Goal: Transaction & Acquisition: Purchase product/service

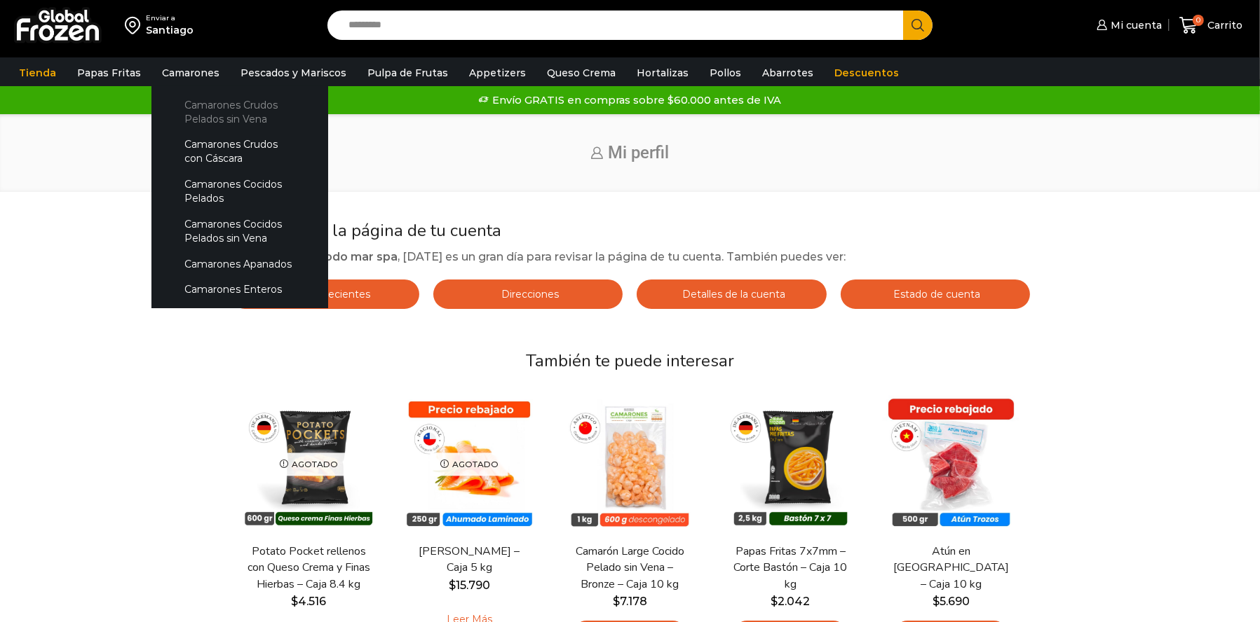
click at [187, 112] on link "Camarones Crudos Pelados sin Vena" at bounding box center [239, 112] width 149 height 40
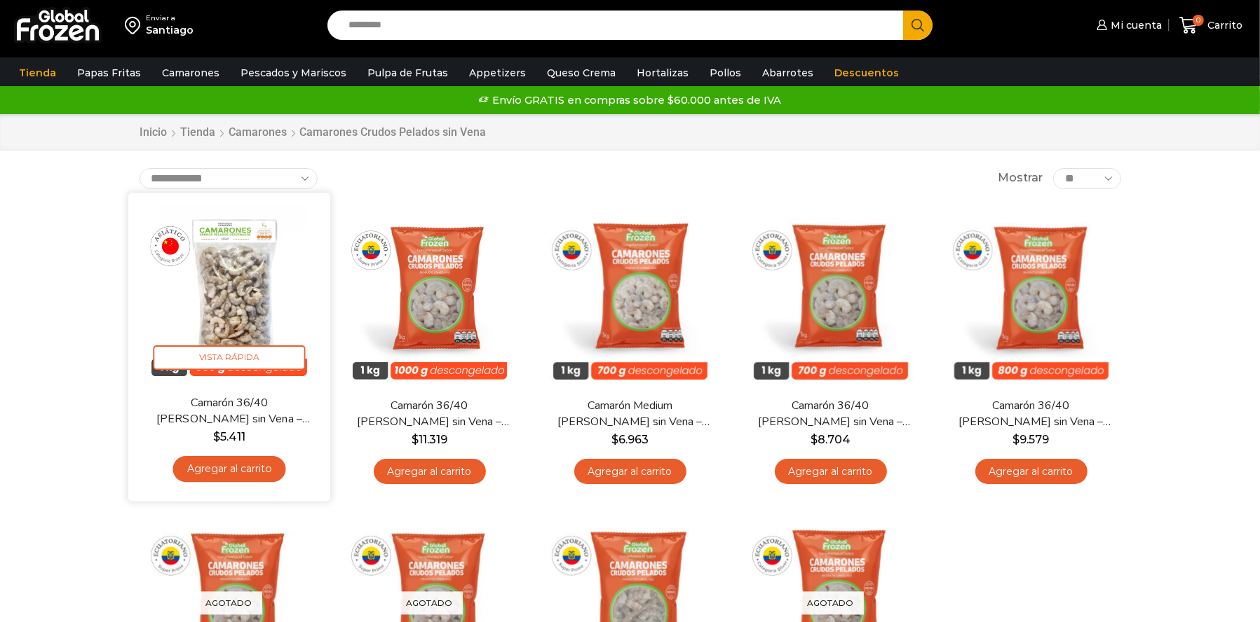
click at [233, 279] on img at bounding box center [229, 293] width 181 height 181
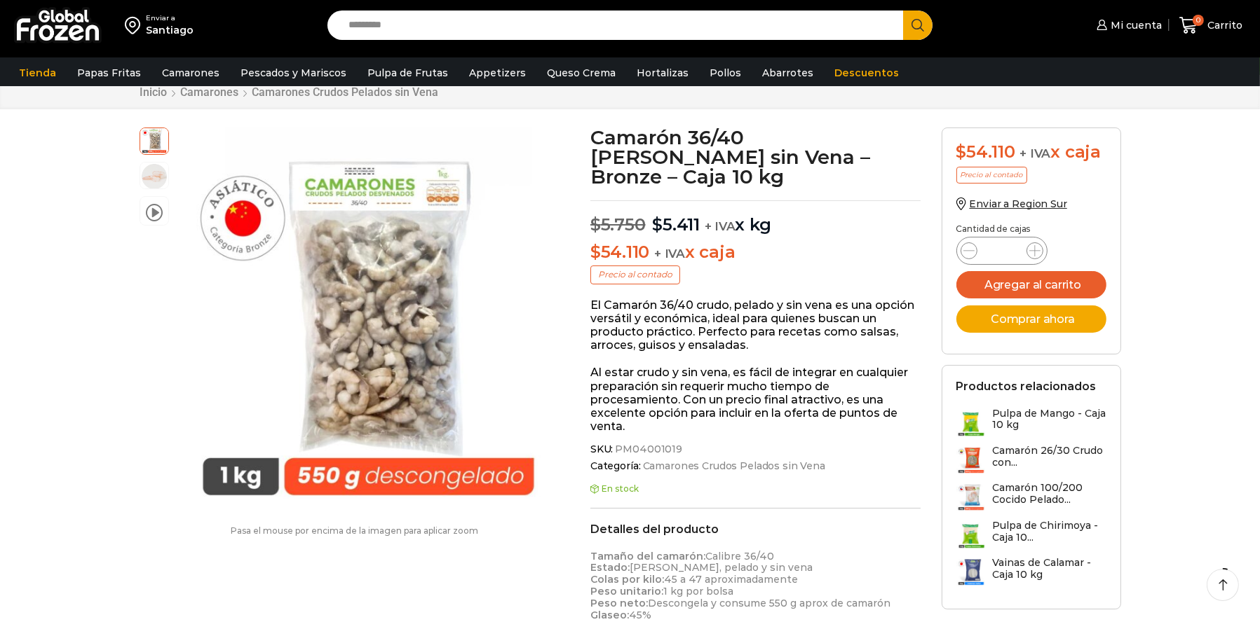
scroll to position [70, 0]
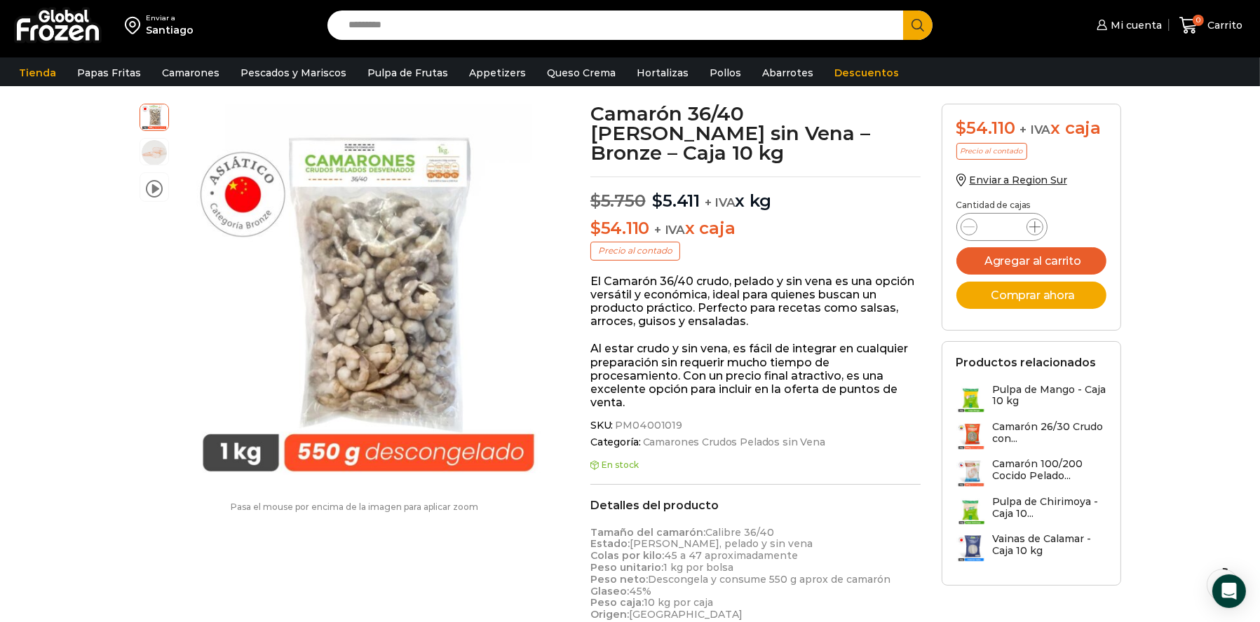
click at [1030, 230] on icon at bounding box center [1034, 226] width 11 height 11
type input "*"
click at [1076, 300] on button "Comprar ahora" at bounding box center [1031, 295] width 150 height 27
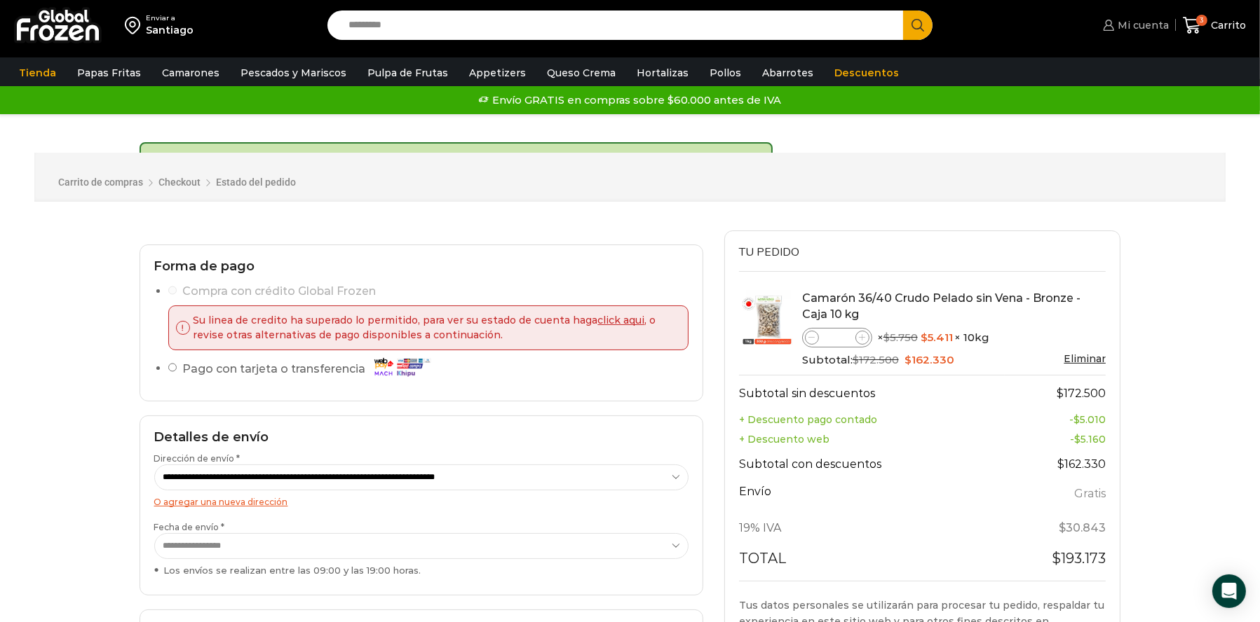
click at [1137, 20] on span "Mi cuenta" at bounding box center [1141, 25] width 55 height 14
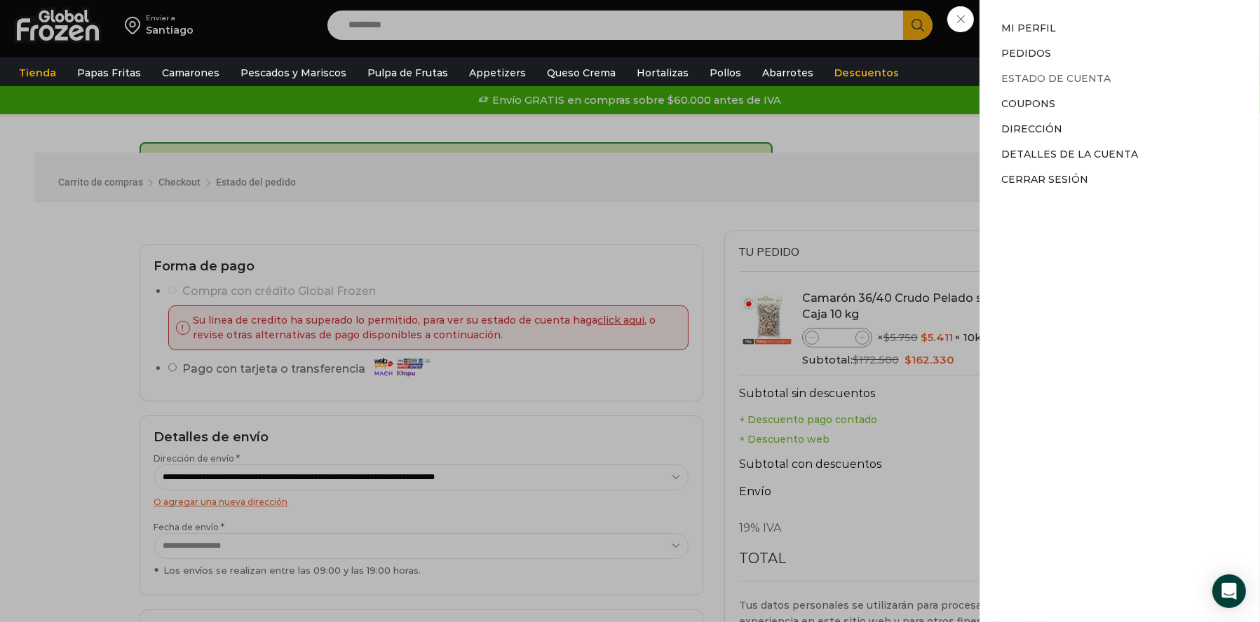
click at [1051, 78] on link "Estado de Cuenta" at bounding box center [1055, 78] width 109 height 13
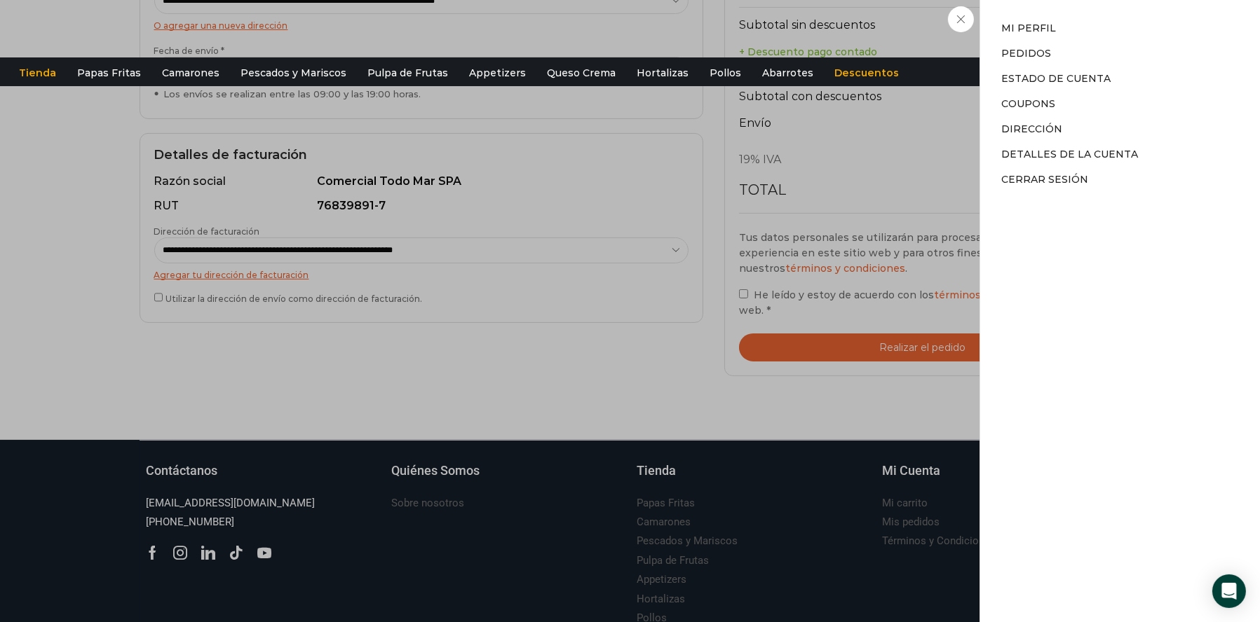
scroll to position [29, 0]
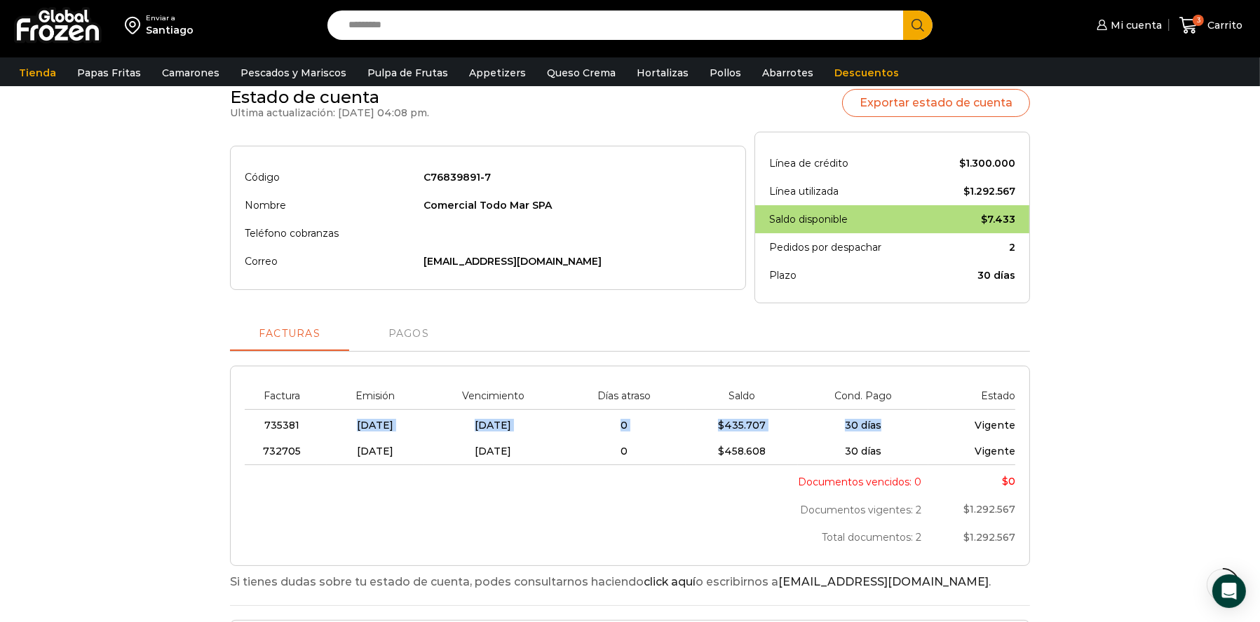
drag, startPoint x: 430, startPoint y: 426, endPoint x: 1003, endPoint y: 419, distance: 572.7
click at [977, 423] on tr "735381 07/08/2025 06/09/2025 0 $ 435.707 30 días Vigente" at bounding box center [630, 424] width 770 height 29
click at [1188, 406] on div "Estado de cuenta Ultima actualización: 13-08-2025 04:08 pm. Exportar estado de …" at bounding box center [630, 462] width 1232 height 749
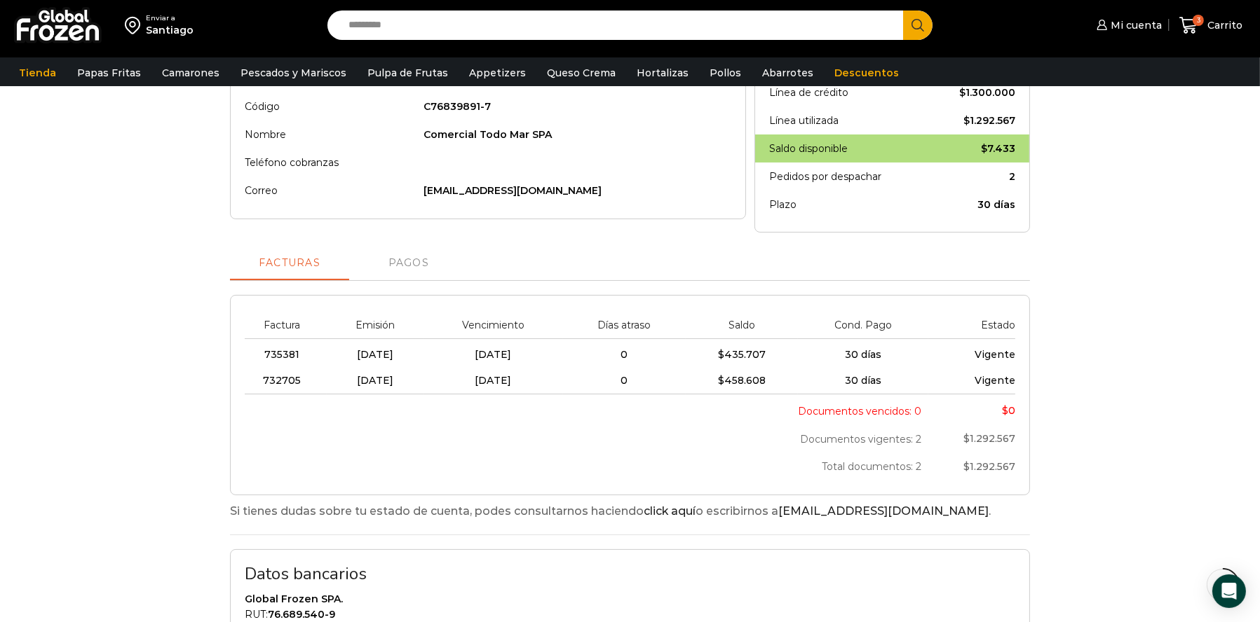
scroll to position [210, 0]
drag, startPoint x: 308, startPoint y: 391, endPoint x: 308, endPoint y: 339, distance: 51.9
click at [308, 340] on tbody "735381 07/08/2025 06/09/2025 0 $ 435.707 30 días Vigente 732705 24/07/2025 23/0…" at bounding box center [630, 367] width 770 height 55
drag, startPoint x: 406, startPoint y: 378, endPoint x: 374, endPoint y: 378, distance: 31.5
click at [393, 378] on span "24/07/2025" at bounding box center [375, 381] width 36 height 13
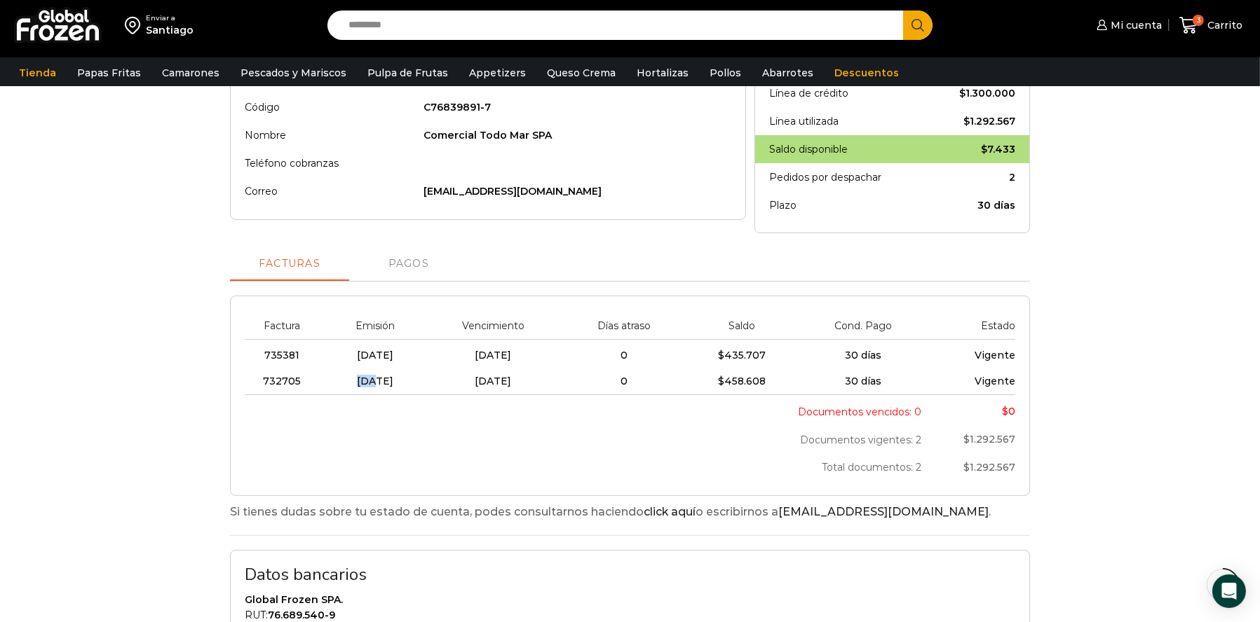
drag, startPoint x: 374, startPoint y: 378, endPoint x: 341, endPoint y: 358, distance: 38.3
click at [335, 371] on td "24/07/2025" at bounding box center [375, 382] width 97 height 26
drag, startPoint x: 350, startPoint y: 353, endPoint x: 498, endPoint y: 348, distance: 147.3
click at [461, 351] on tr "735381 07/08/2025 06/09/2025 0 $ 435.707 30 días Vigente" at bounding box center [630, 354] width 770 height 29
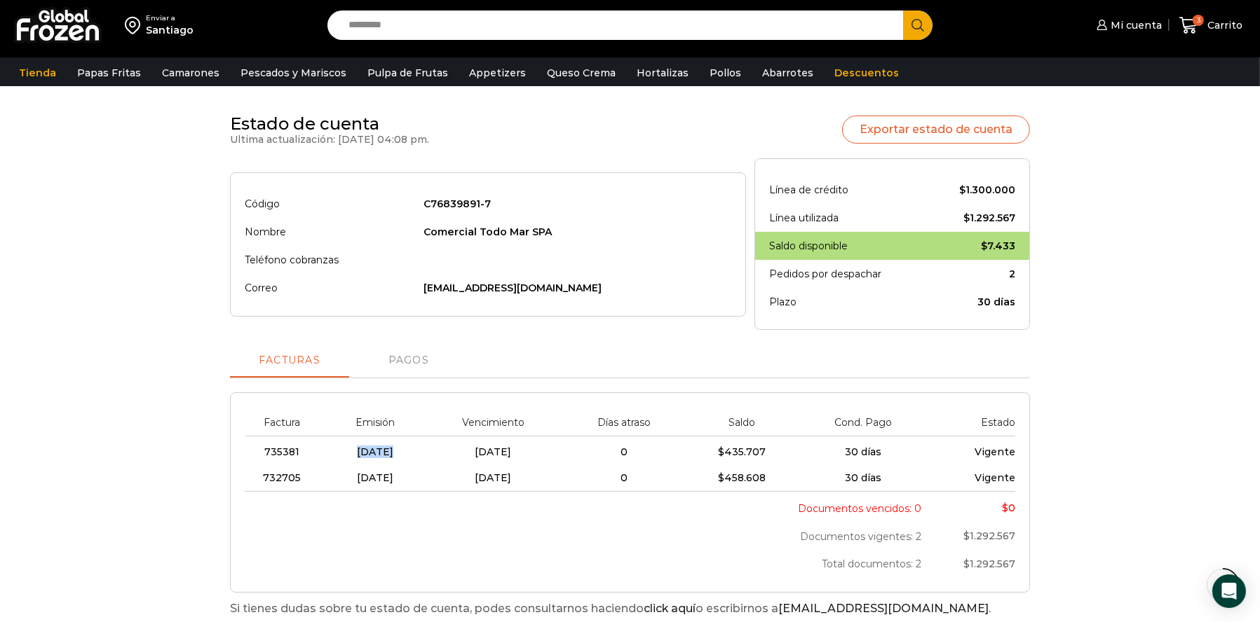
scroll to position [0, 0]
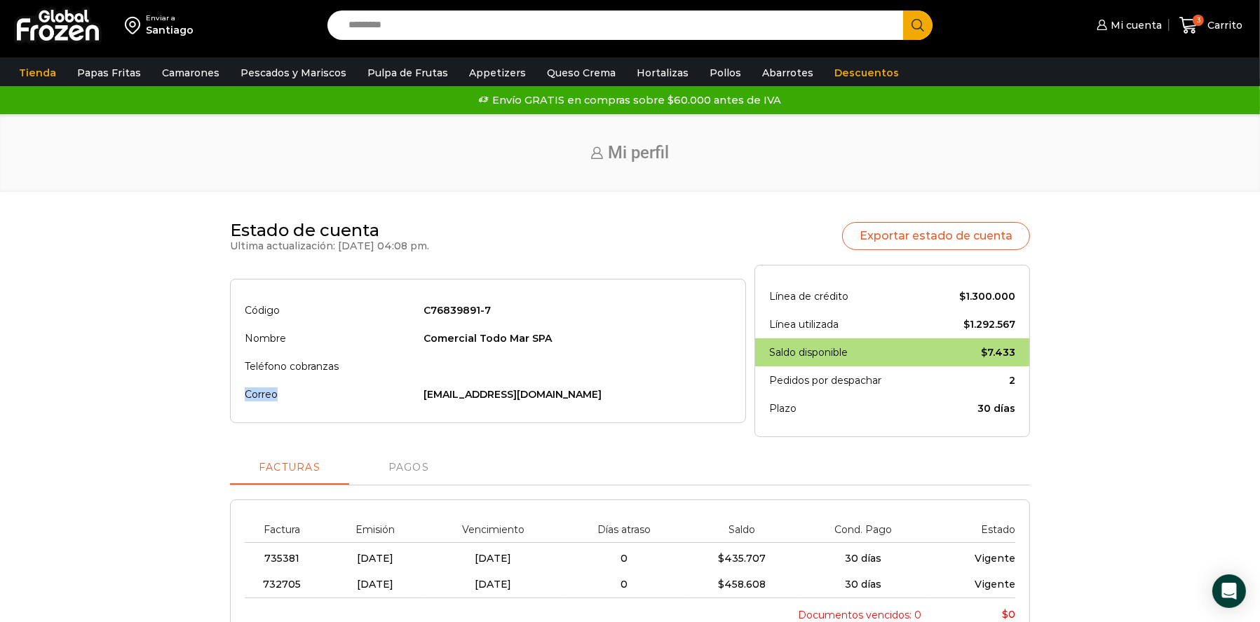
drag, startPoint x: 404, startPoint y: 393, endPoint x: 603, endPoint y: 376, distance: 199.8
click at [603, 376] on tbody "Código C76839891-7 Nombre Comercial Todo Mar SPA Teléfono cobranzas Correo sand…" at bounding box center [488, 351] width 486 height 115
click at [611, 353] on td at bounding box center [573, 367] width 315 height 28
drag, startPoint x: 964, startPoint y: 364, endPoint x: 880, endPoint y: 283, distance: 116.5
click at [908, 300] on tbody "Línea de crédito $ 1.300.000 Línea utilizada $ 1.292.567 Saldo disponible $ 7.4…" at bounding box center [892, 351] width 246 height 142
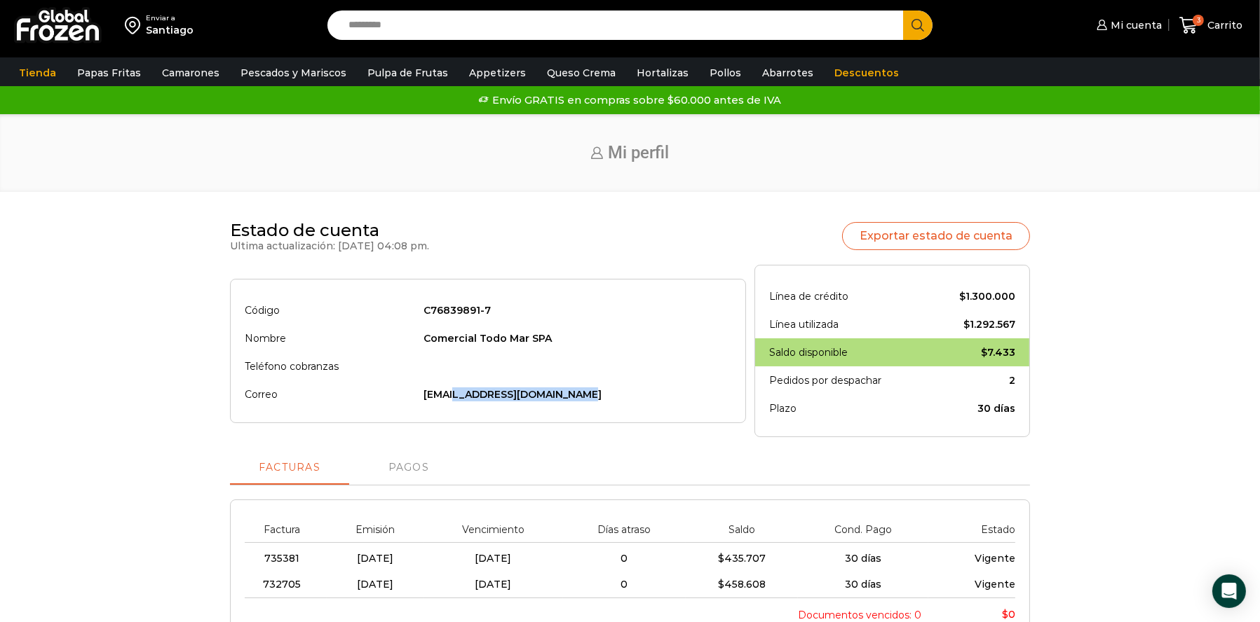
drag, startPoint x: 463, startPoint y: 397, endPoint x: 639, endPoint y: 395, distance: 175.3
click at [639, 395] on td "sandracarcamo1057@gmail.com" at bounding box center [573, 395] width 315 height 28
click at [446, 396] on td "sandracarcamo1057@gmail.com" at bounding box center [573, 395] width 315 height 28
drag, startPoint x: 443, startPoint y: 409, endPoint x: 619, endPoint y: 409, distance: 175.9
click at [619, 409] on div "Código C76839891-7 Nombre Comercial Todo Mar SPA Teléfono cobranzas Correo sand…" at bounding box center [488, 351] width 516 height 144
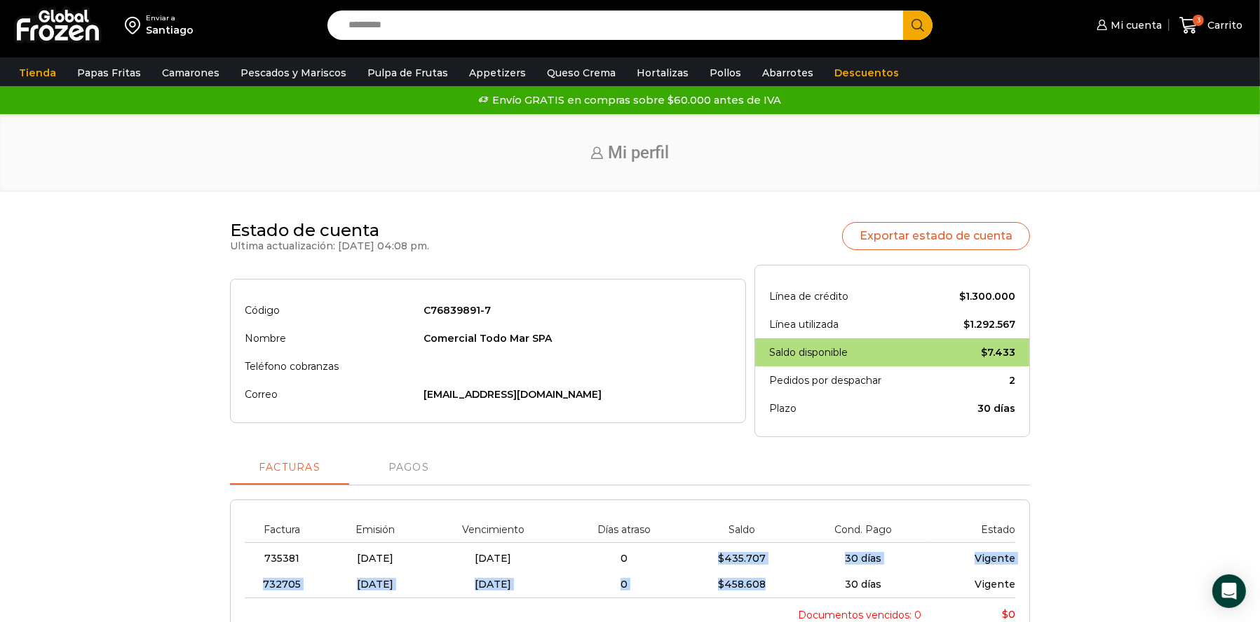
drag, startPoint x: 735, startPoint y: 555, endPoint x: 785, endPoint y: 594, distance: 63.4
click at [785, 594] on tbody "735381 07/08/2025 06/09/2025 0 $ 435.707 30 días Vigente 732705 24/07/2025 23/0…" at bounding box center [630, 570] width 770 height 55
click at [584, 392] on td "sandracarcamo1057@gmail.com" at bounding box center [573, 395] width 315 height 28
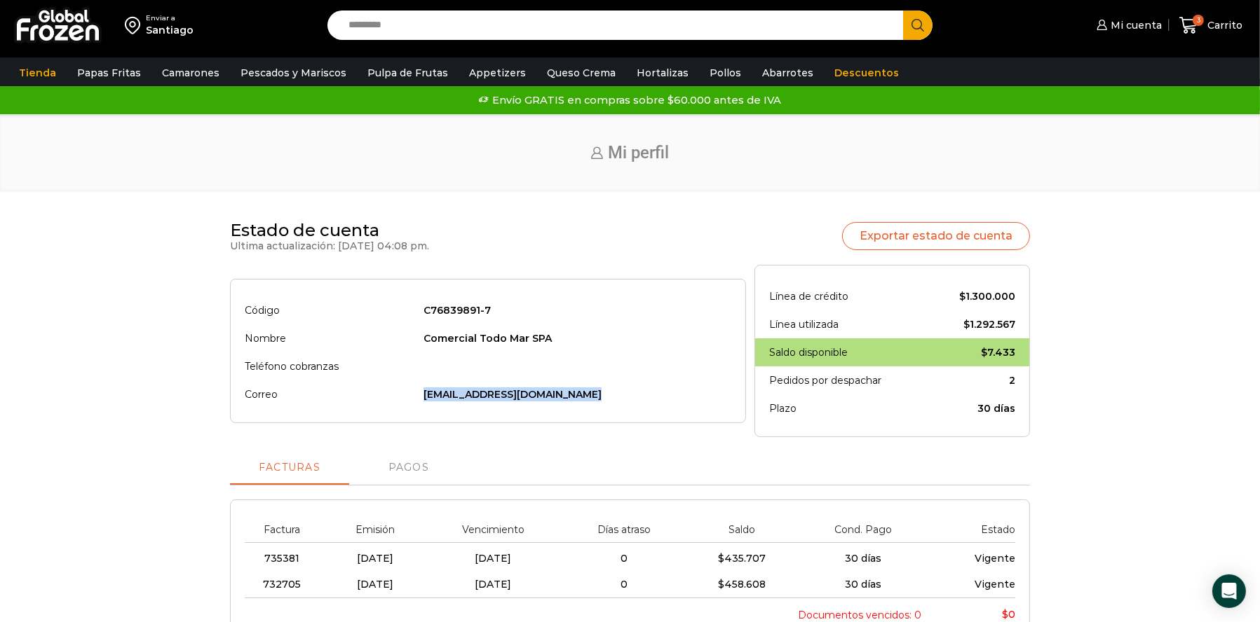
click at [584, 392] on td "sandracarcamo1057@gmail.com" at bounding box center [573, 395] width 315 height 28
click at [1116, 24] on span "Mi cuenta" at bounding box center [1134, 25] width 55 height 14
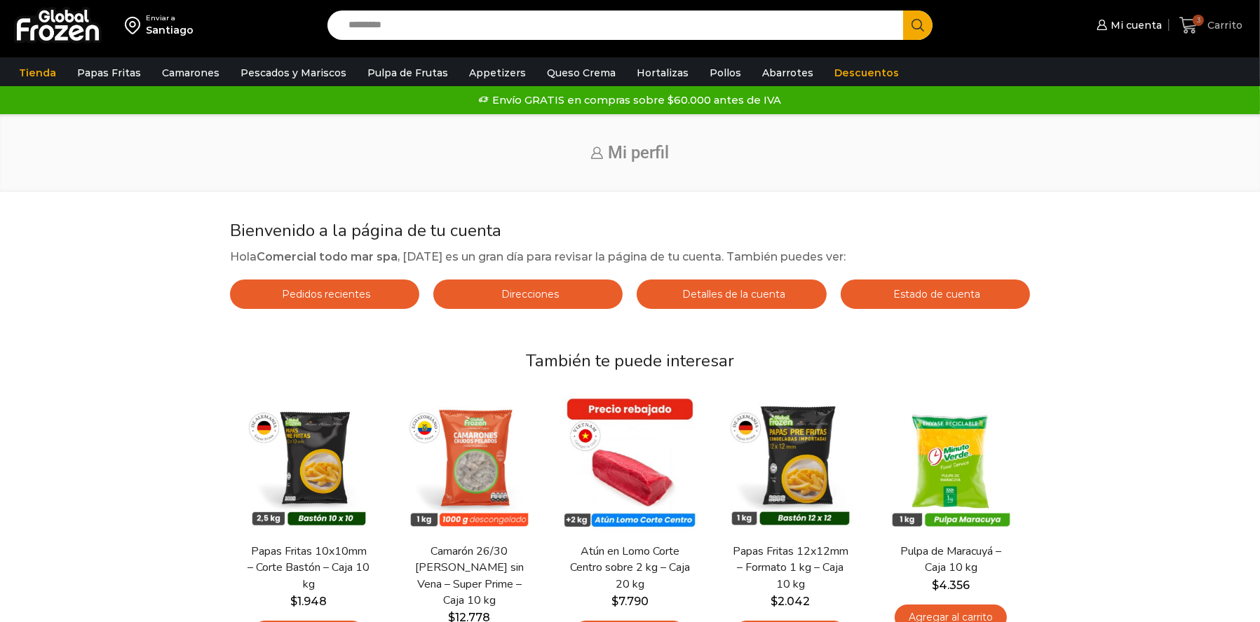
click at [1201, 20] on span "3" at bounding box center [1197, 20] width 11 height 11
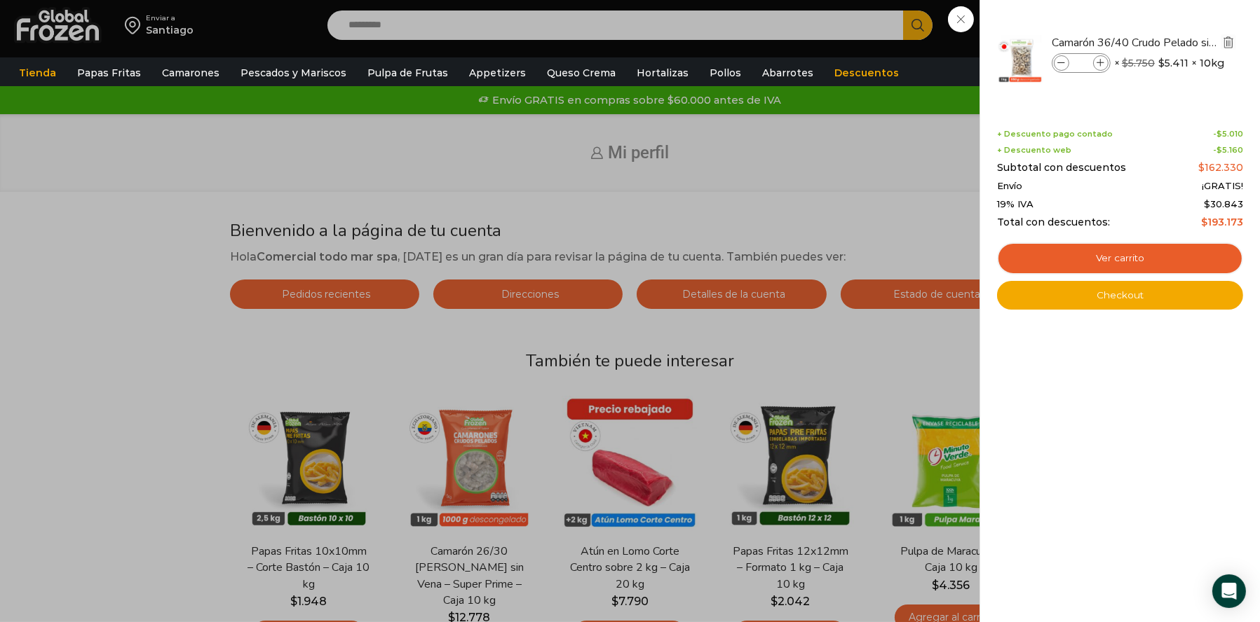
click at [1230, 47] on img "Eliminar Camarón 36/40 Crudo Pelado sin Vena - Bronze - Caja 10 kg del carrito" at bounding box center [1228, 42] width 13 height 13
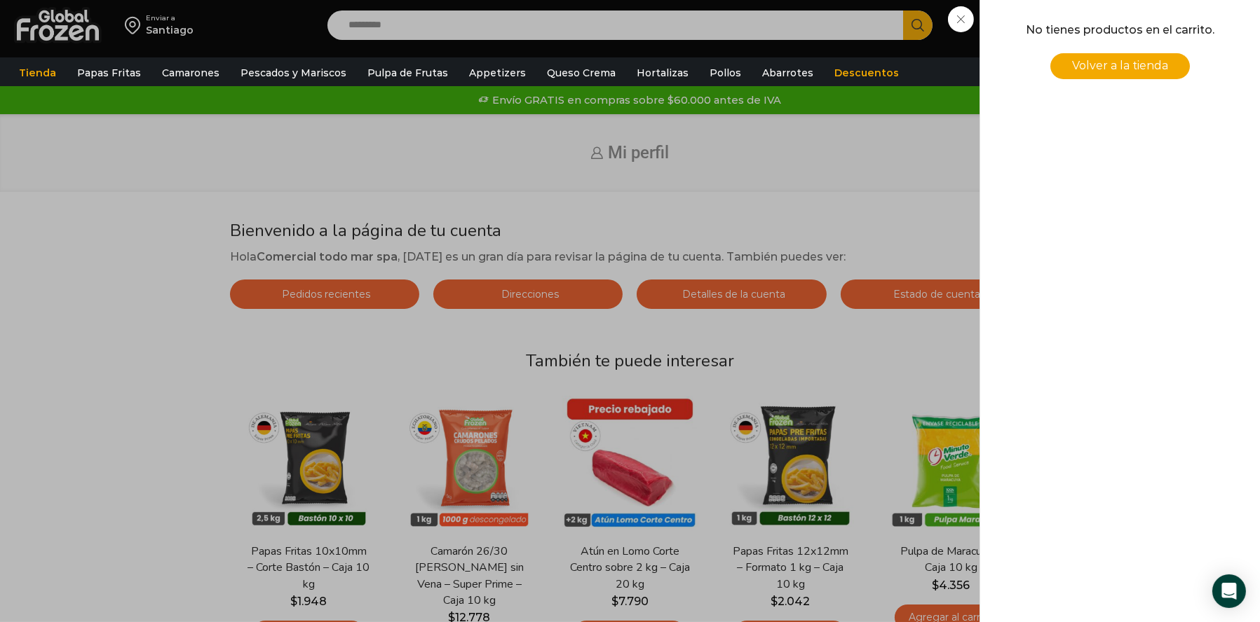
click at [1175, 42] on div "0 Carrito 0 0 Shopping Cart No tienes productos en el carrito. Volver a la tien…" at bounding box center [1210, 25] width 70 height 33
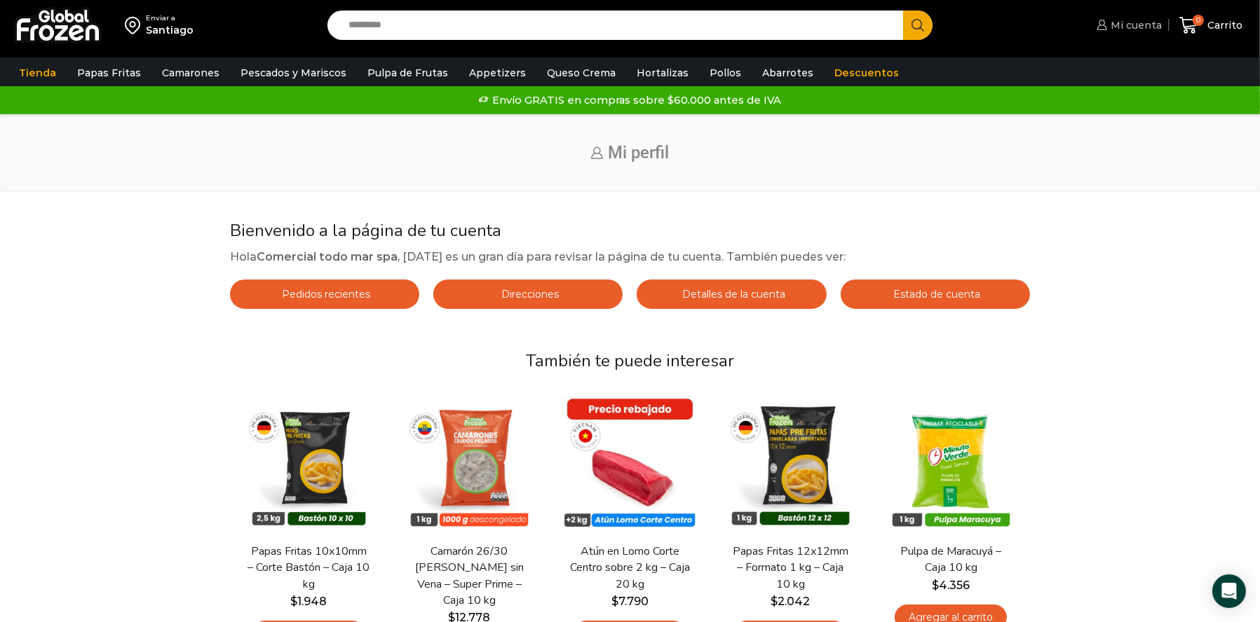
click at [1129, 25] on span "Mi cuenta" at bounding box center [1134, 25] width 55 height 14
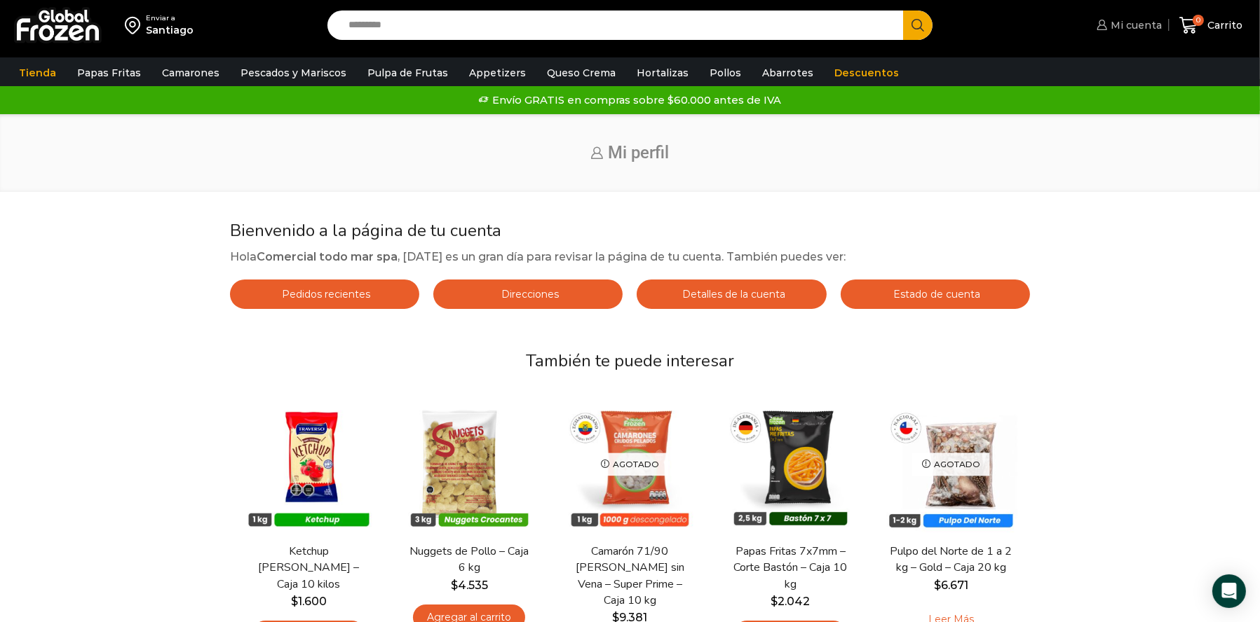
click at [1103, 29] on icon at bounding box center [1101, 25] width 11 height 11
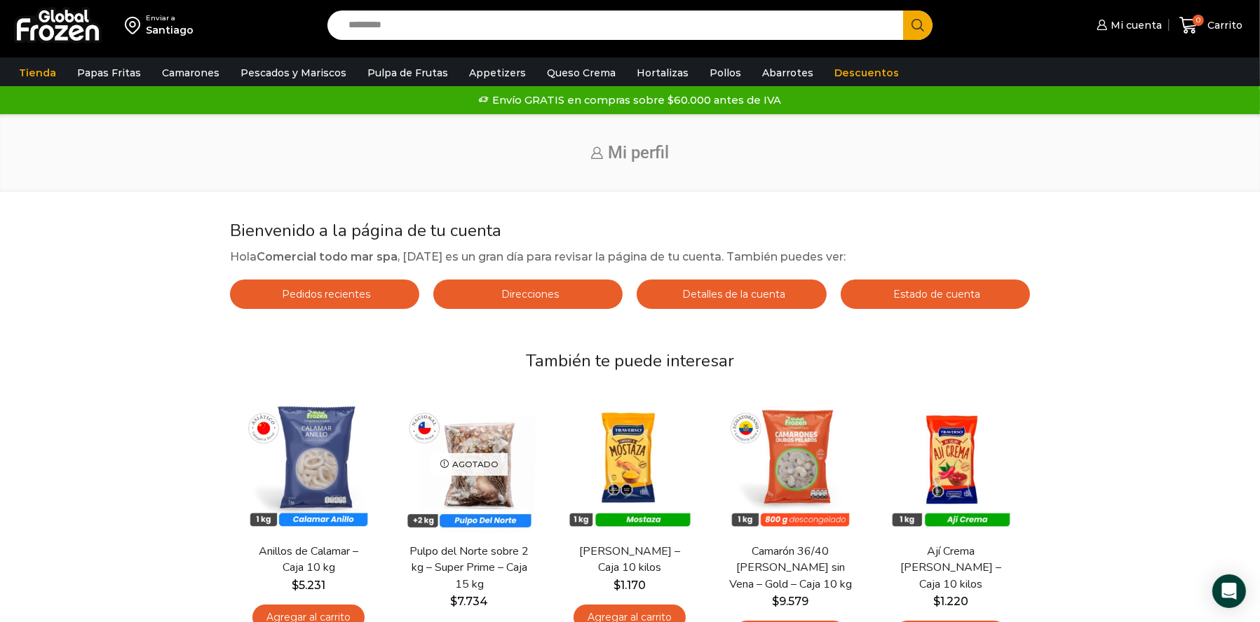
click at [939, 294] on span "Estado de cuenta" at bounding box center [934, 294] width 90 height 13
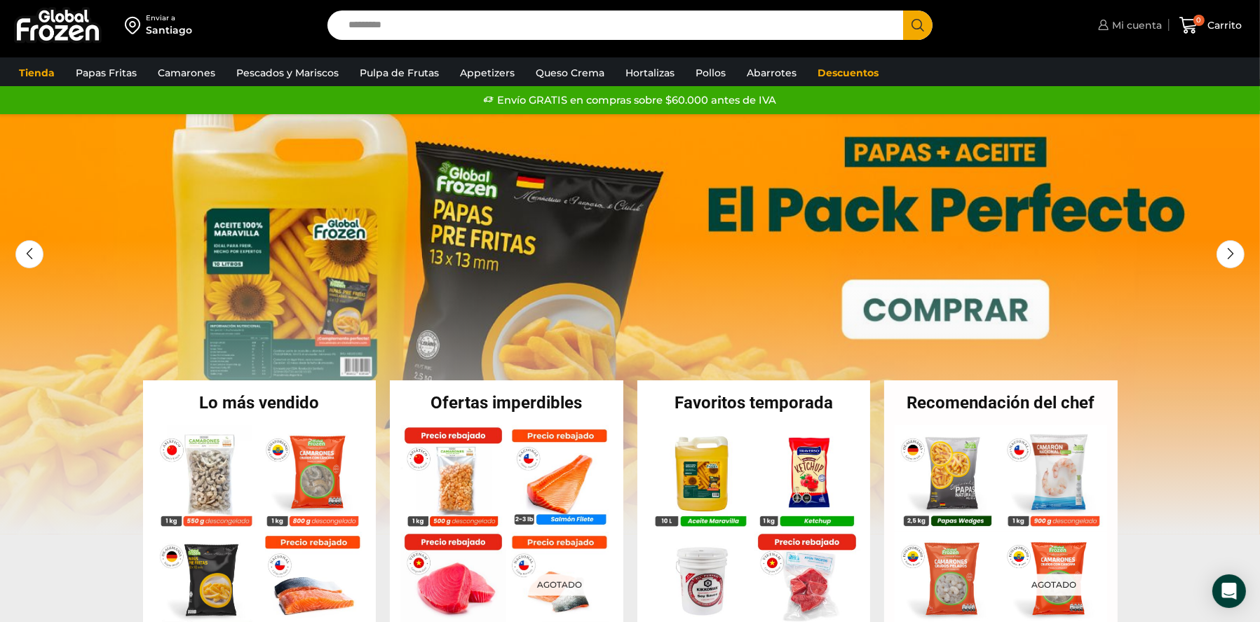
click at [1120, 26] on span "Mi cuenta" at bounding box center [1134, 25] width 53 height 14
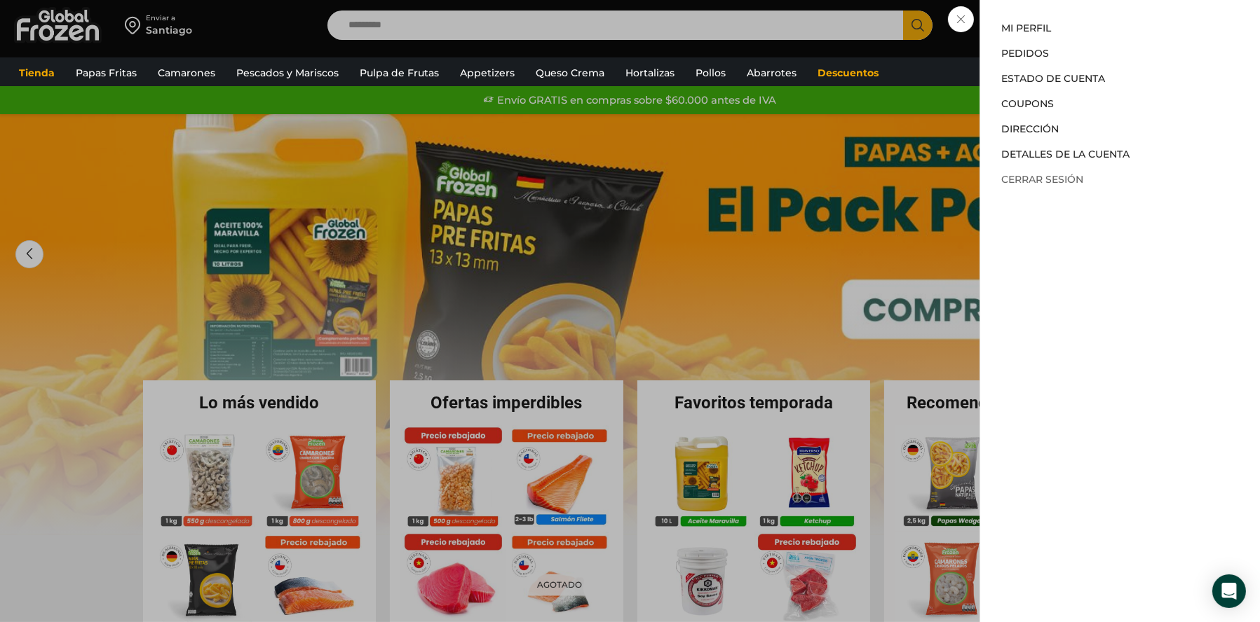
click at [1025, 183] on link "Cerrar sesión" at bounding box center [1042, 179] width 82 height 13
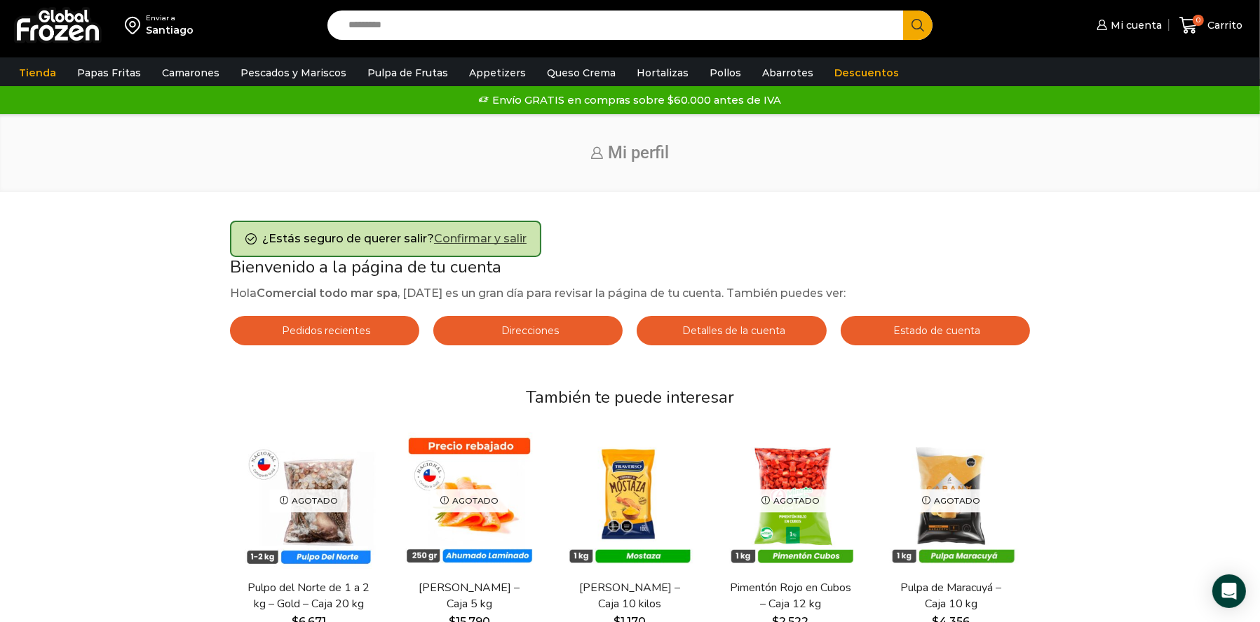
click at [509, 244] on link "Confirmar y salir" at bounding box center [480, 238] width 93 height 13
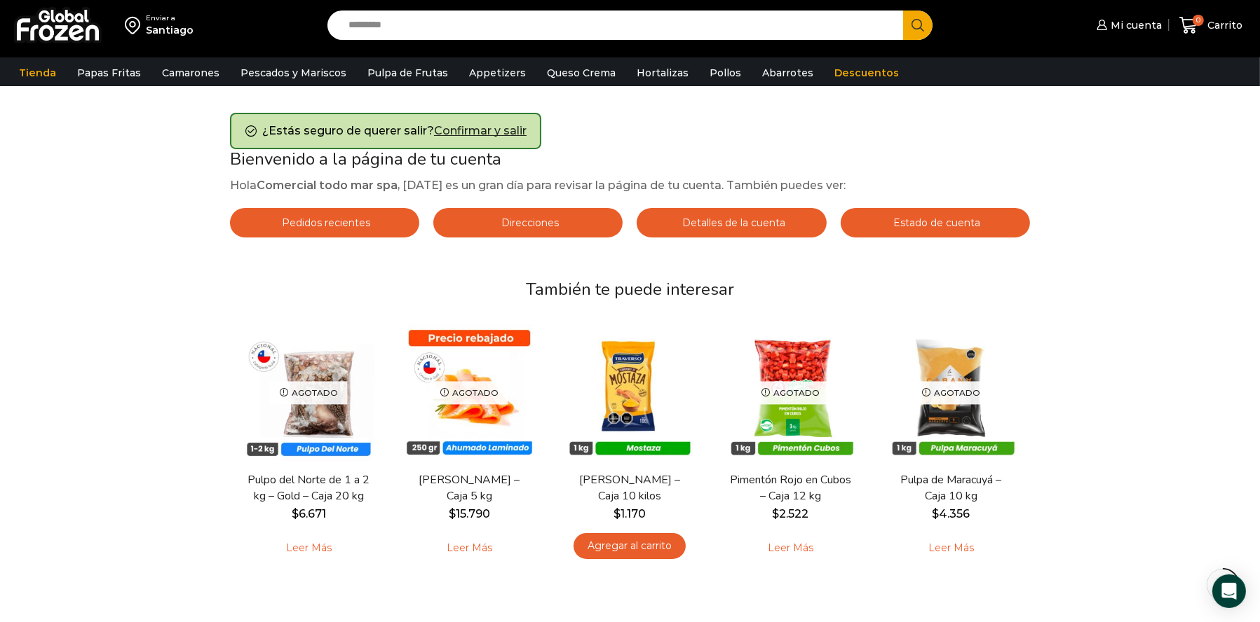
scroll to position [140, 0]
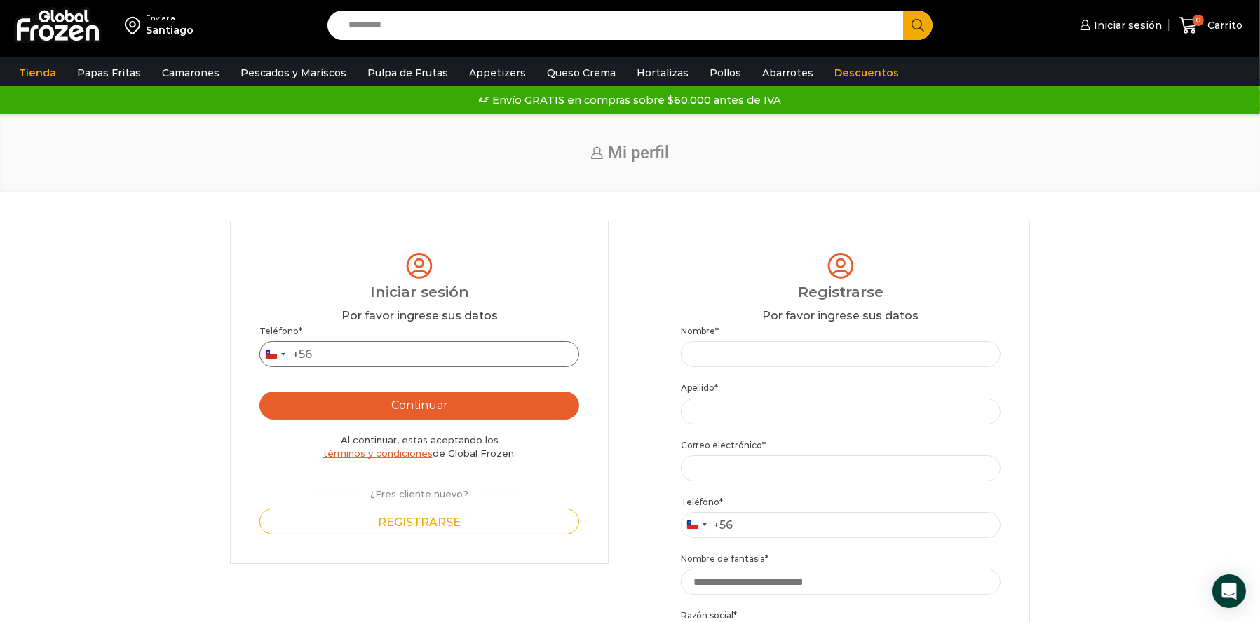
click at [428, 353] on input "Teléfono *" at bounding box center [419, 354] width 320 height 26
type input "*********"
click at [390, 409] on button "Continuar" at bounding box center [419, 406] width 320 height 28
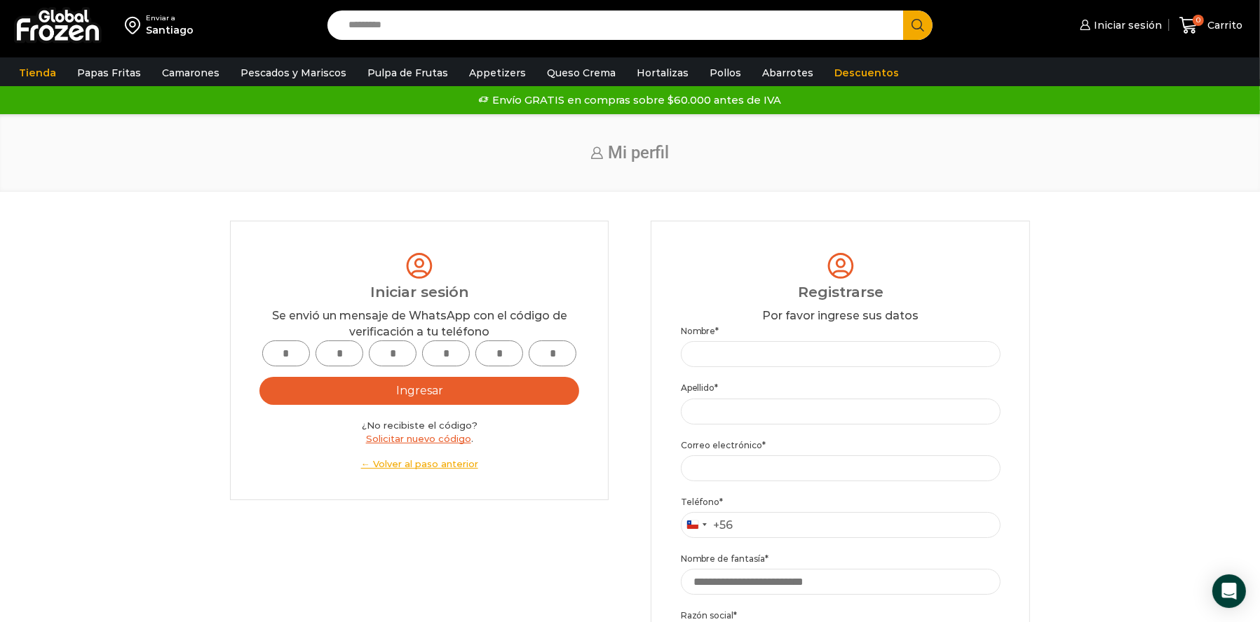
click at [280, 355] on input "text" at bounding box center [286, 354] width 48 height 26
type input "*"
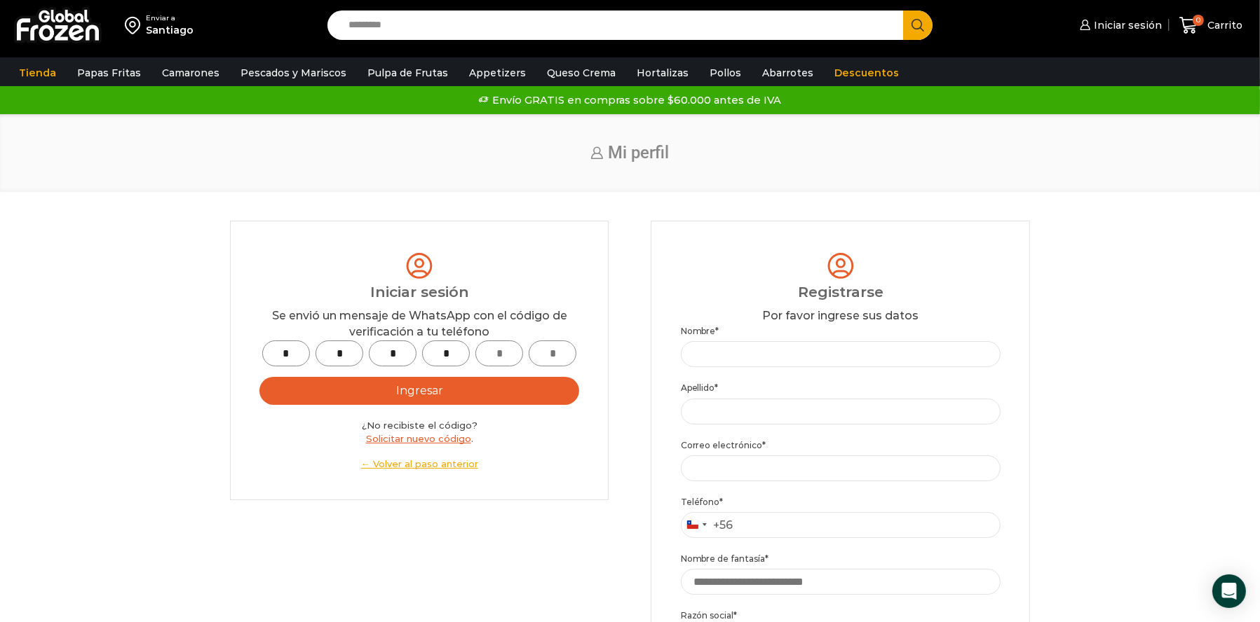
type input "*"
click at [353, 383] on button "Ingresar" at bounding box center [419, 391] width 320 height 28
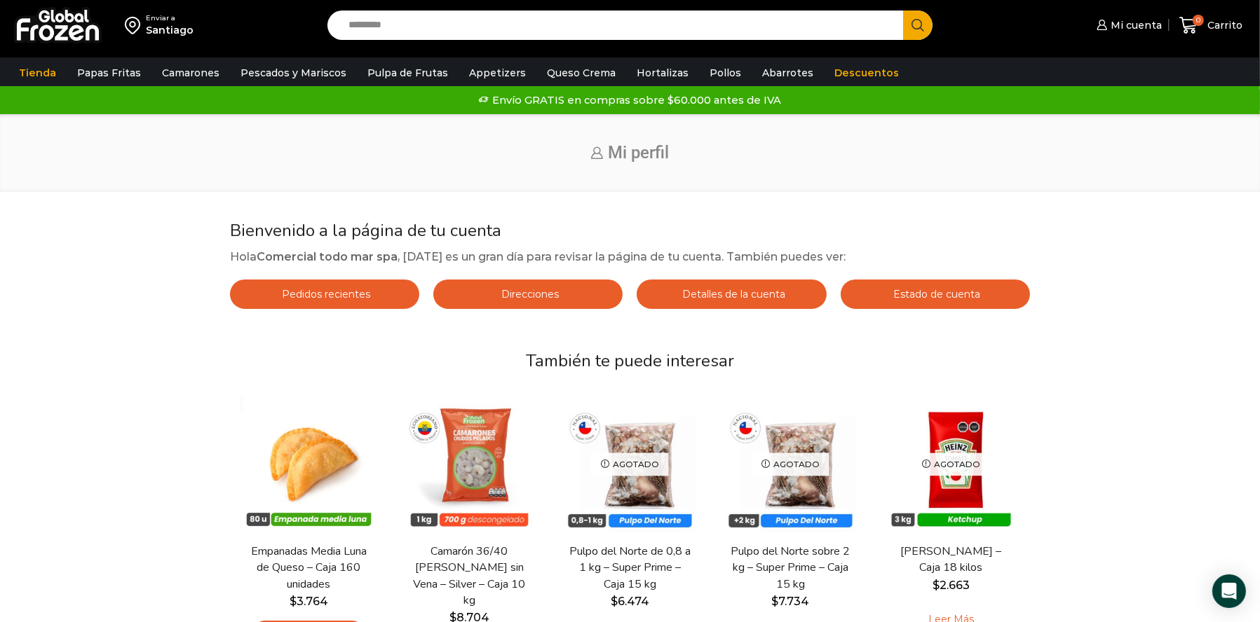
click at [885, 294] on link "Estado de cuenta" at bounding box center [934, 294] width 189 height 29
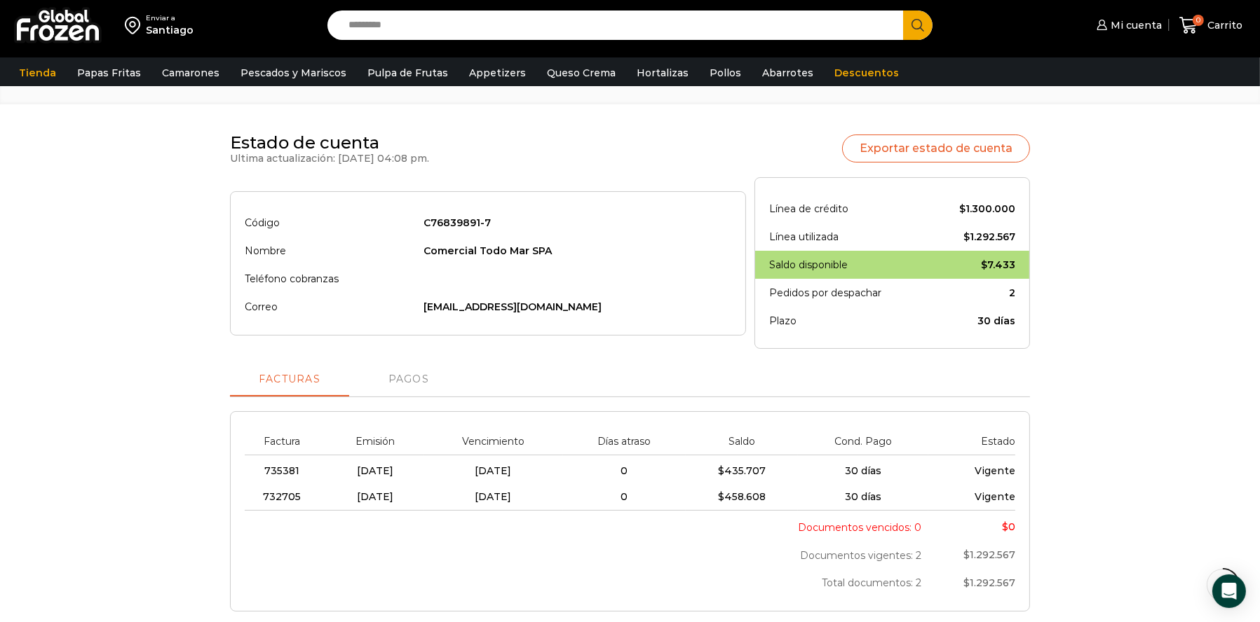
scroll to position [70, 0]
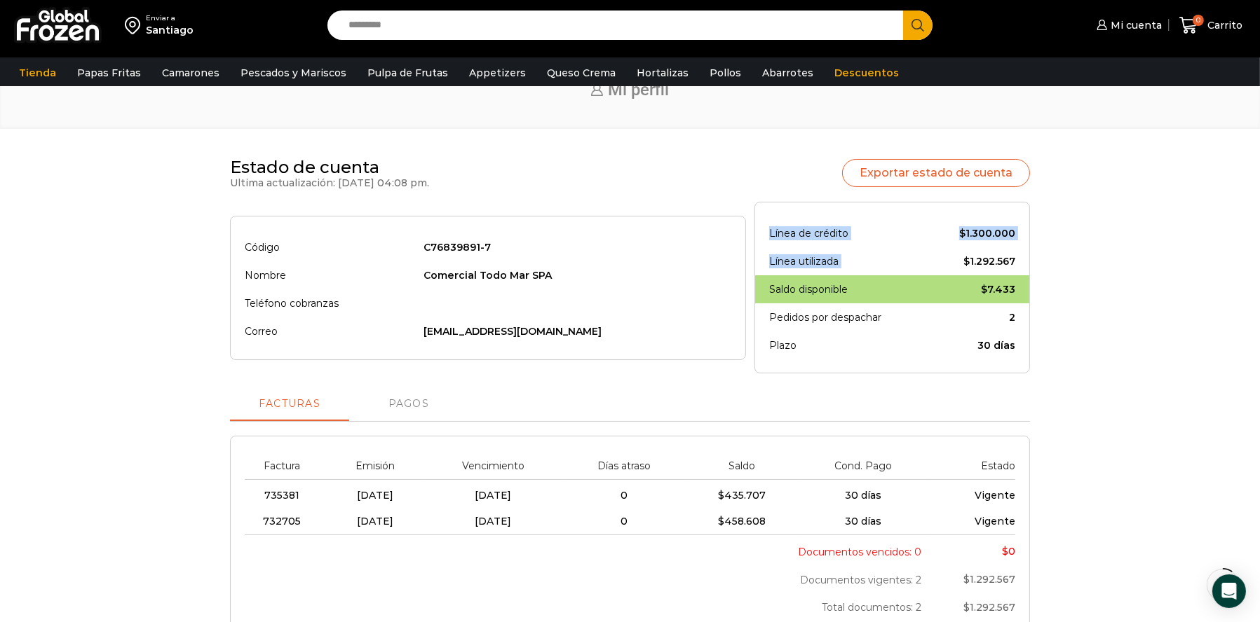
drag, startPoint x: 966, startPoint y: 261, endPoint x: 1057, endPoint y: 277, distance: 92.4
click at [1057, 277] on div "Estado de cuenta Ultima actualización: 13-08-2025 04:08 pm. Exportar estado de …" at bounding box center [630, 532] width 1232 height 749
click at [1079, 261] on div "Estado de cuenta Ultima actualización: 13-08-2025 04:08 pm. Exportar estado de …" at bounding box center [630, 532] width 1232 height 749
click at [958, 182] on link "Exportar estado de cuenta" at bounding box center [936, 173] width 188 height 28
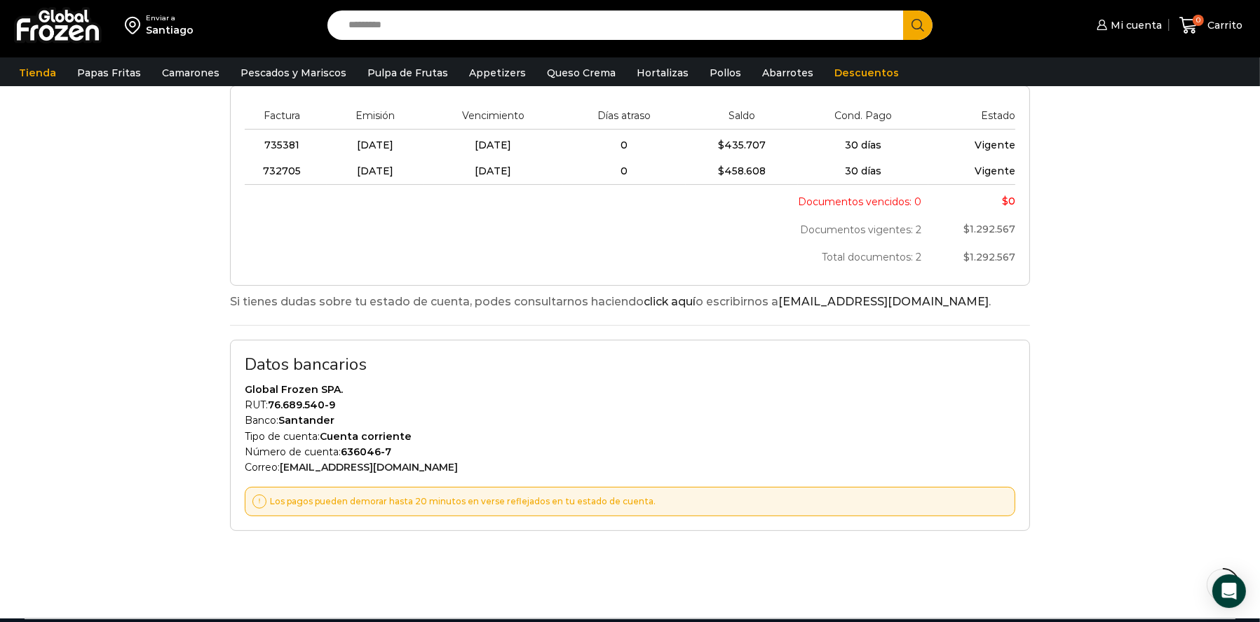
scroll to position [0, 0]
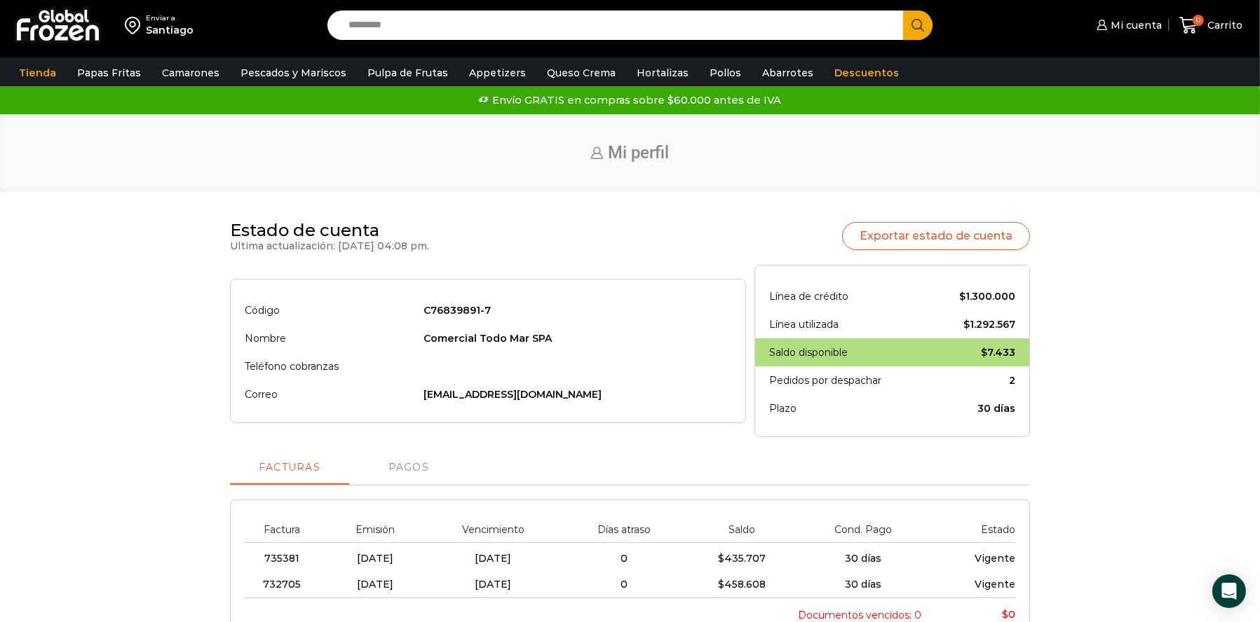
click at [488, 383] on td "sandracarcamo1057@gmail.com" at bounding box center [573, 395] width 315 height 28
drag, startPoint x: 608, startPoint y: 389, endPoint x: 401, endPoint y: 397, distance: 207.6
click at [401, 397] on tr "Correo sandracarcamo1057@gmail.com" at bounding box center [488, 395] width 486 height 28
click at [629, 360] on td at bounding box center [573, 367] width 315 height 28
drag, startPoint x: 543, startPoint y: 393, endPoint x: 454, endPoint y: 393, distance: 88.3
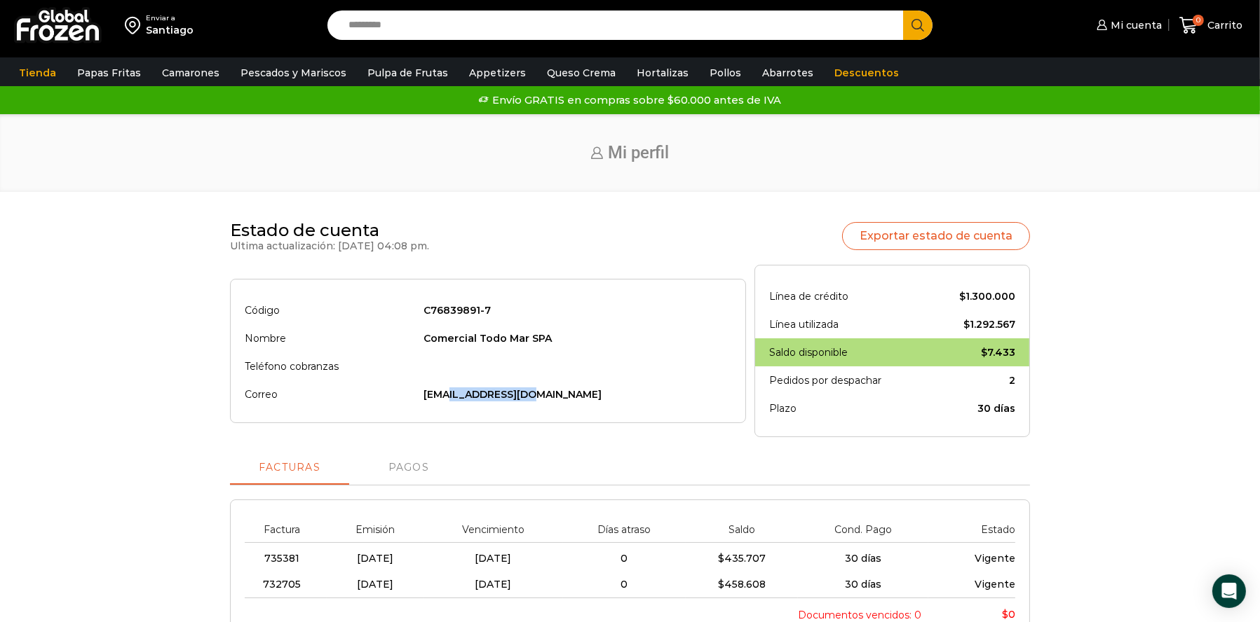
click at [454, 393] on td "sandracarcamo1057@gmail.com" at bounding box center [573, 395] width 315 height 28
click at [449, 374] on td at bounding box center [573, 367] width 315 height 28
click at [545, 369] on td at bounding box center [573, 367] width 315 height 28
click at [546, 369] on td at bounding box center [573, 367] width 315 height 28
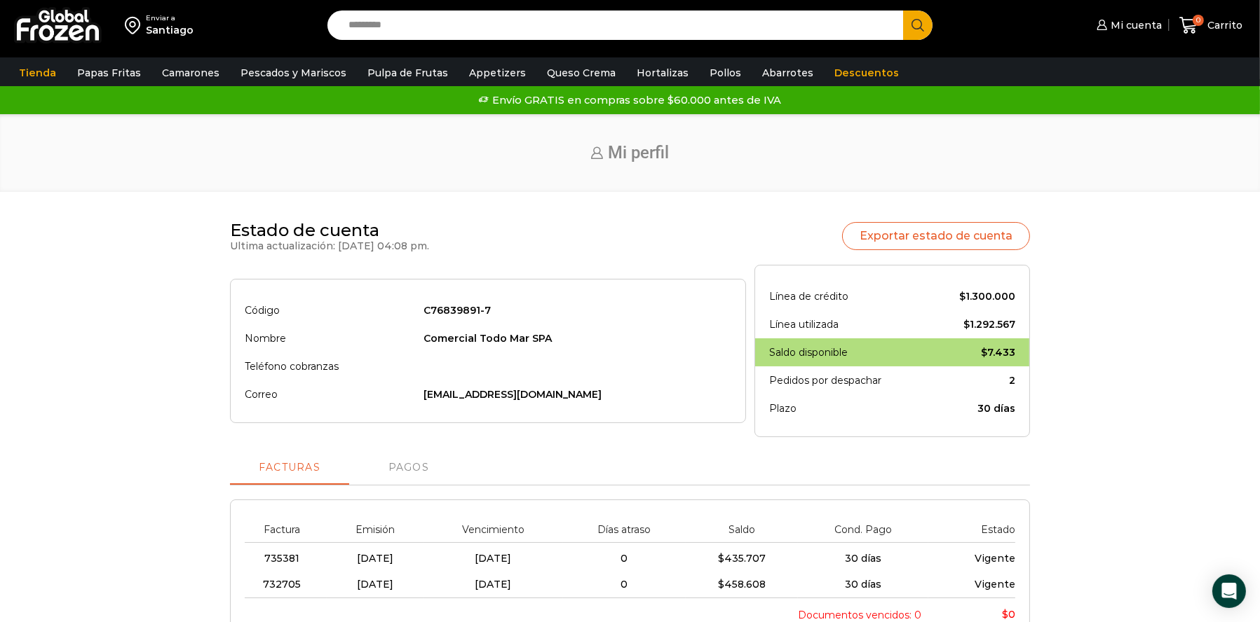
click at [1155, 214] on div "Enviar a Santiago Search input Search Mi cuenta" at bounding box center [630, 516] width 1260 height 1032
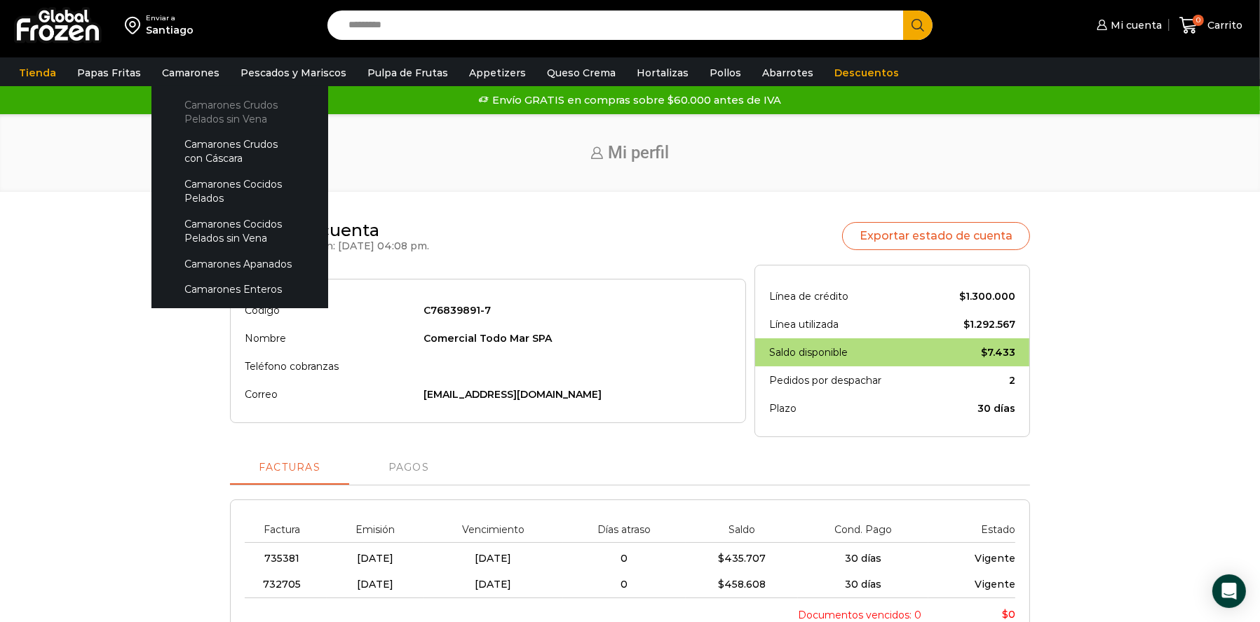
click at [193, 104] on link "Camarones Crudos Pelados sin Vena" at bounding box center [239, 112] width 149 height 40
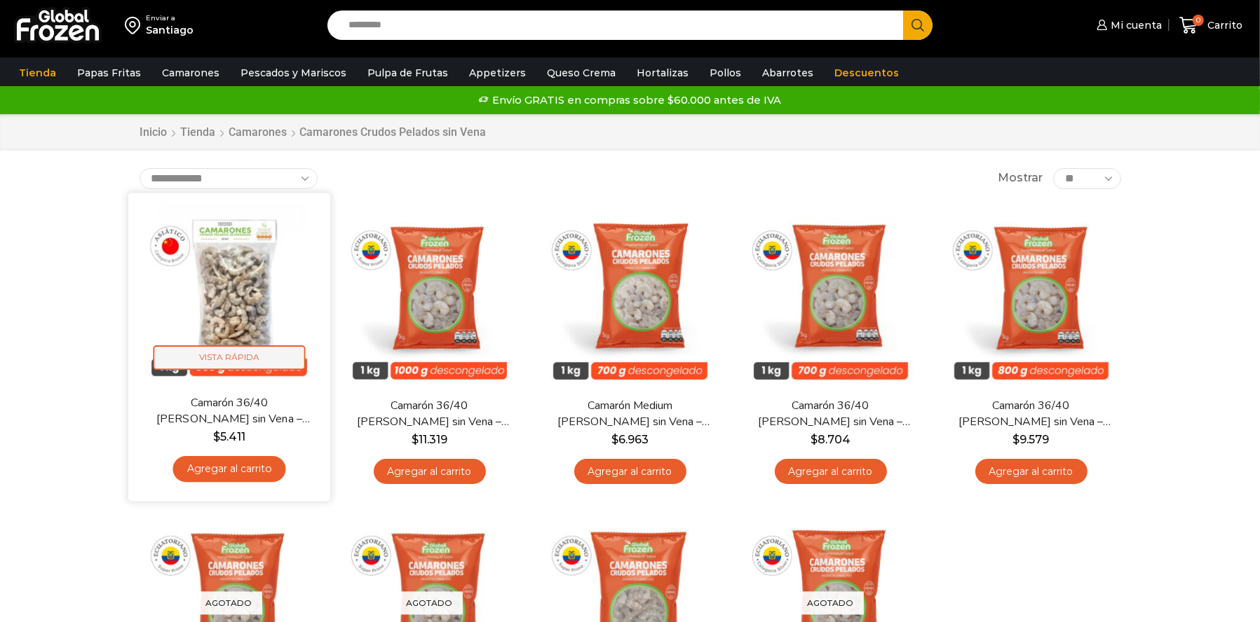
click at [234, 369] on span "Vista Rápida" at bounding box center [229, 358] width 152 height 25
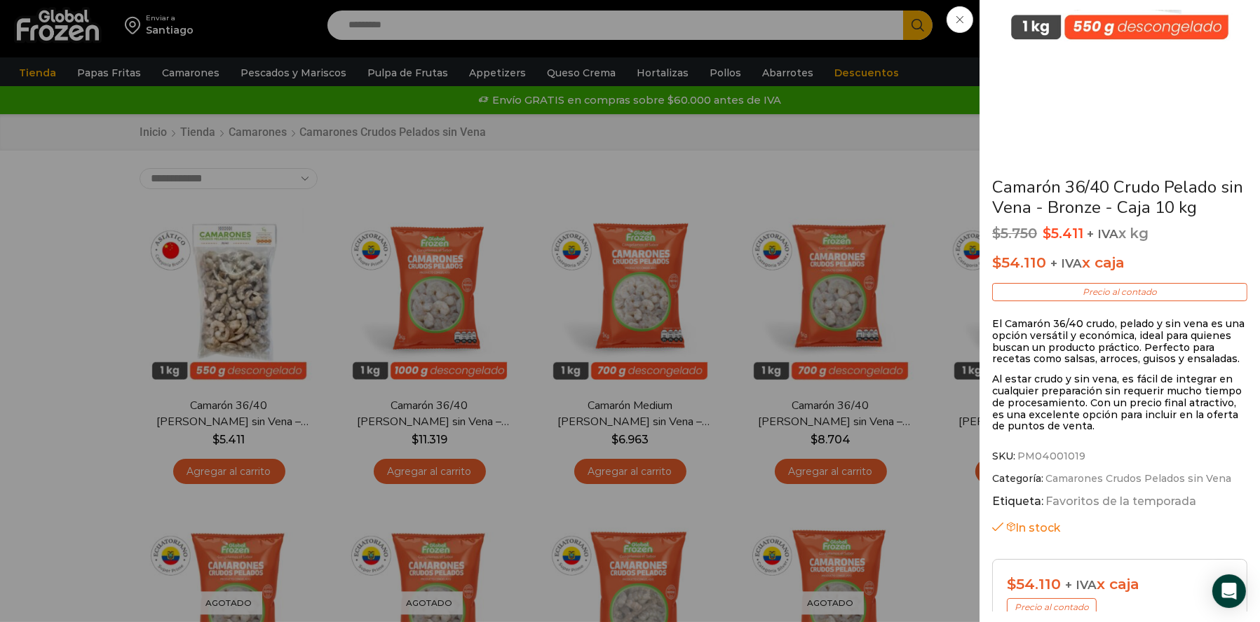
scroll to position [409, 0]
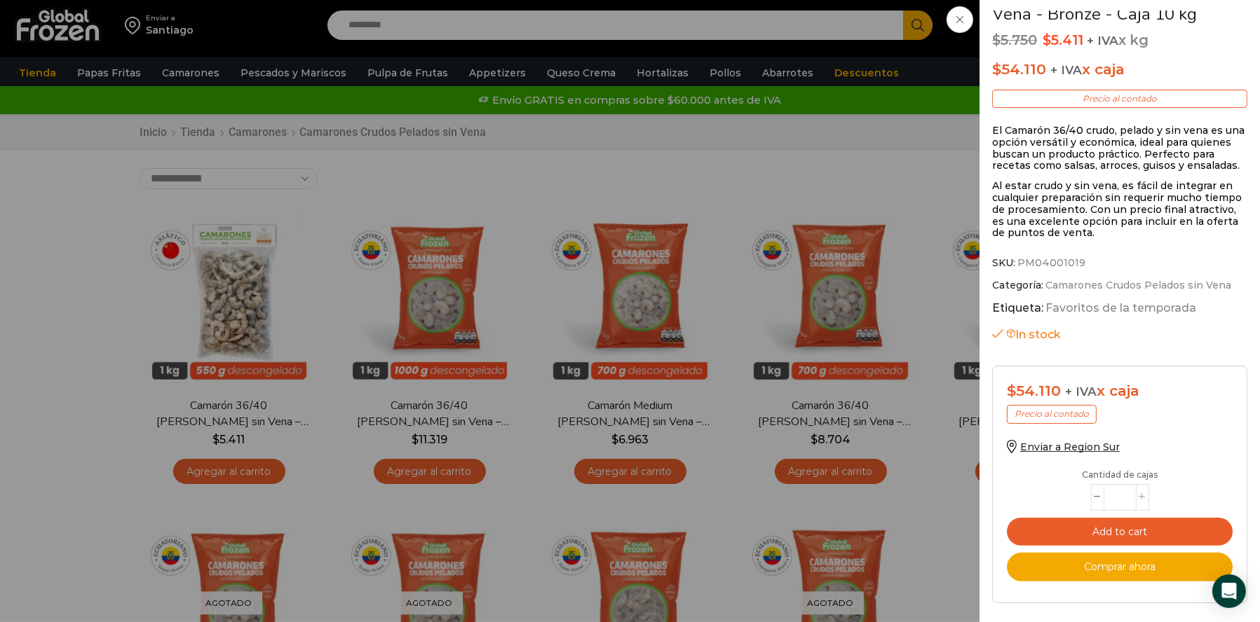
click at [1145, 494] on icon at bounding box center [1142, 497] width 6 height 6
type input "*"
click at [1168, 561] on button "Comprar ahora" at bounding box center [1120, 567] width 226 height 29
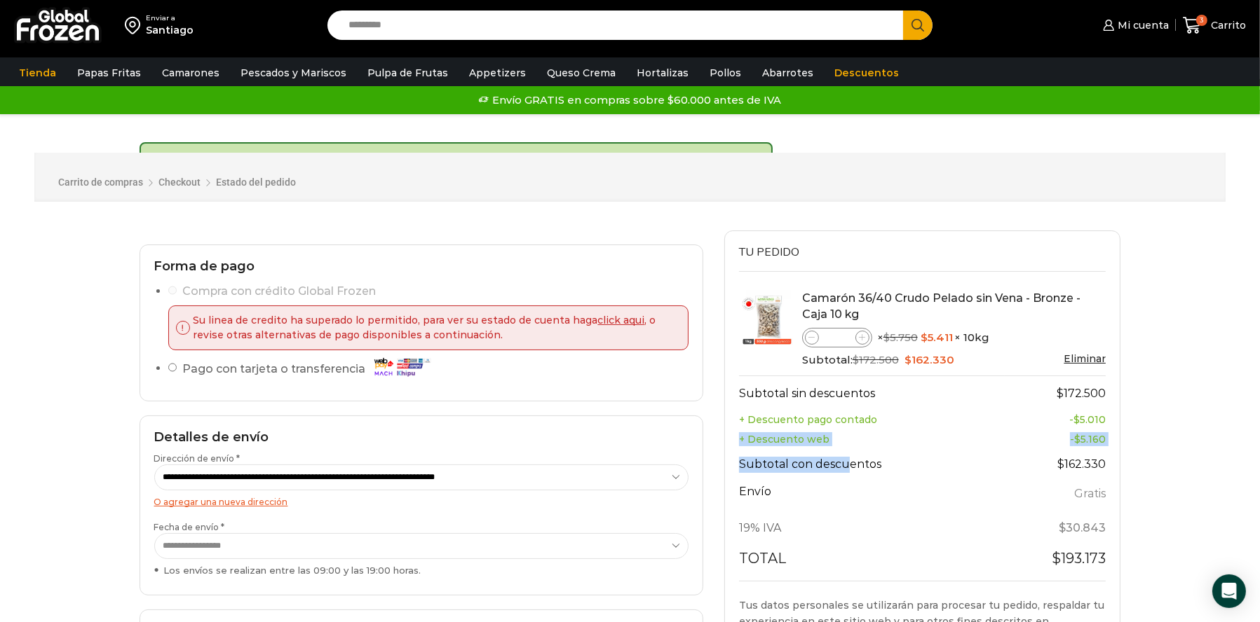
drag, startPoint x: 1104, startPoint y: 421, endPoint x: 838, endPoint y: 416, distance: 266.4
click at [845, 458] on tfoot "Subtotal sin descuentos $ 172.500 + Descuento pago contado - $ 5.010 + Descuent…" at bounding box center [922, 478] width 367 height 205
click at [1140, 396] on div "Enviar a [GEOGRAPHIC_DATA] Search input Search Mi cuenta Pedidos" at bounding box center [630, 458] width 1260 height 917
drag, startPoint x: 1166, startPoint y: 409, endPoint x: 1140, endPoint y: 400, distance: 27.7
click at [1162, 409] on div "Enviar a [GEOGRAPHIC_DATA] Search input Search Mi cuenta Pedidos" at bounding box center [630, 458] width 1260 height 917
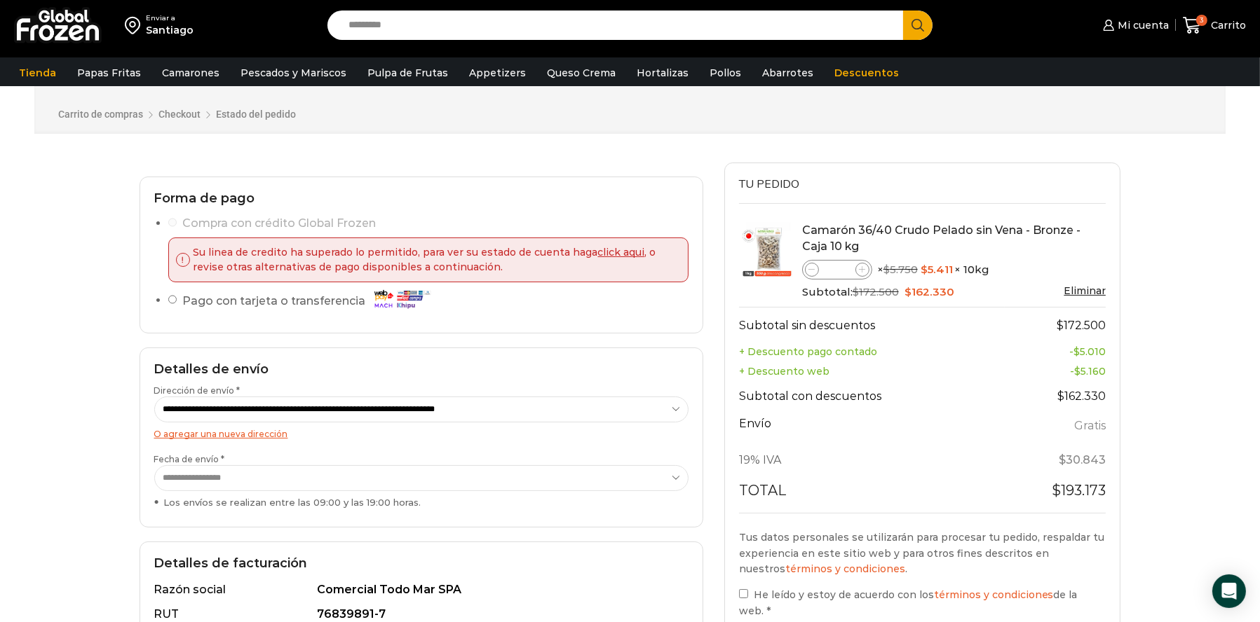
scroll to position [70, 0]
